Goal: Transaction & Acquisition: Obtain resource

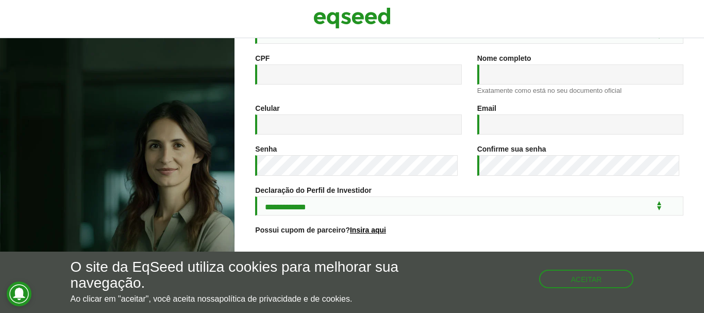
scroll to position [211, 0]
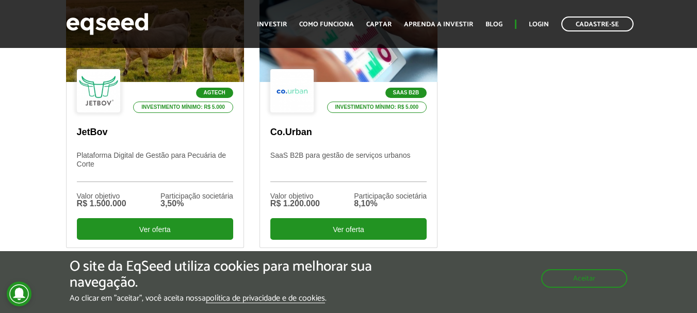
scroll to position [412, 0]
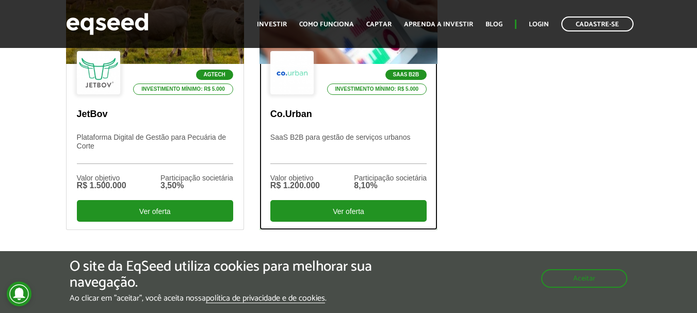
click at [363, 133] on p "SaaS B2B para gestão de serviços urbanos" at bounding box center [348, 148] width 156 height 31
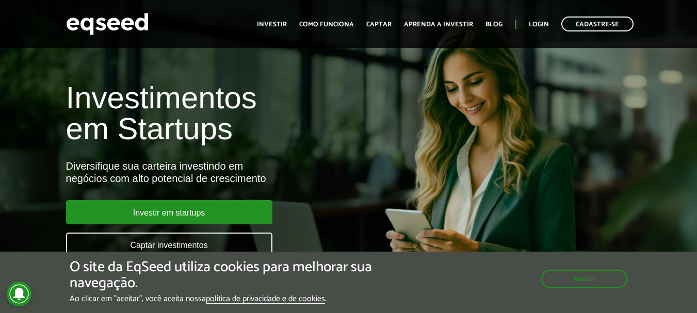
scroll to position [412, 0]
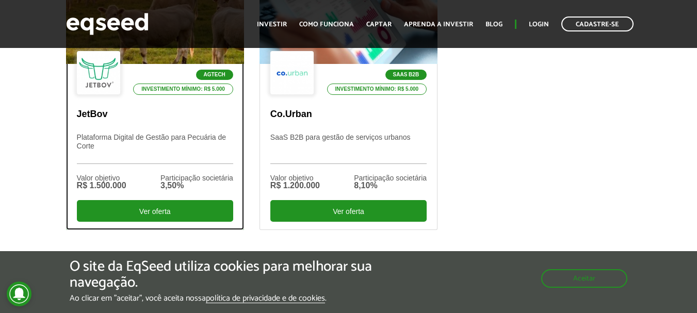
click at [132, 117] on p "JetBov" at bounding box center [155, 114] width 156 height 11
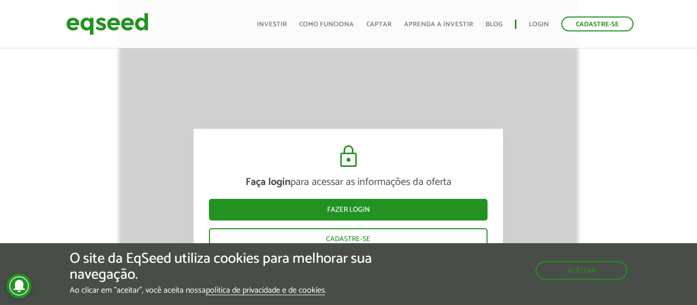
scroll to position [1637, 0]
